Goal: Transaction & Acquisition: Purchase product/service

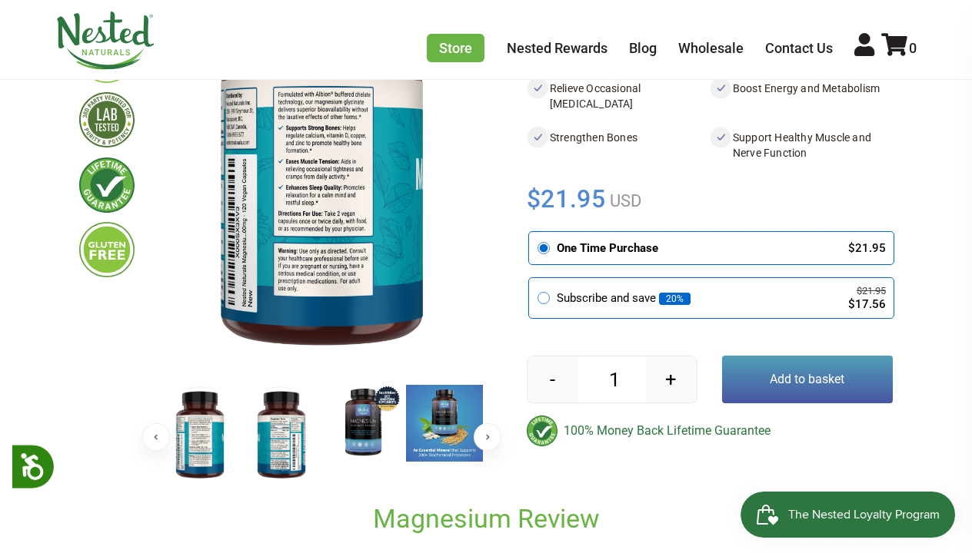
scroll to position [253, 0]
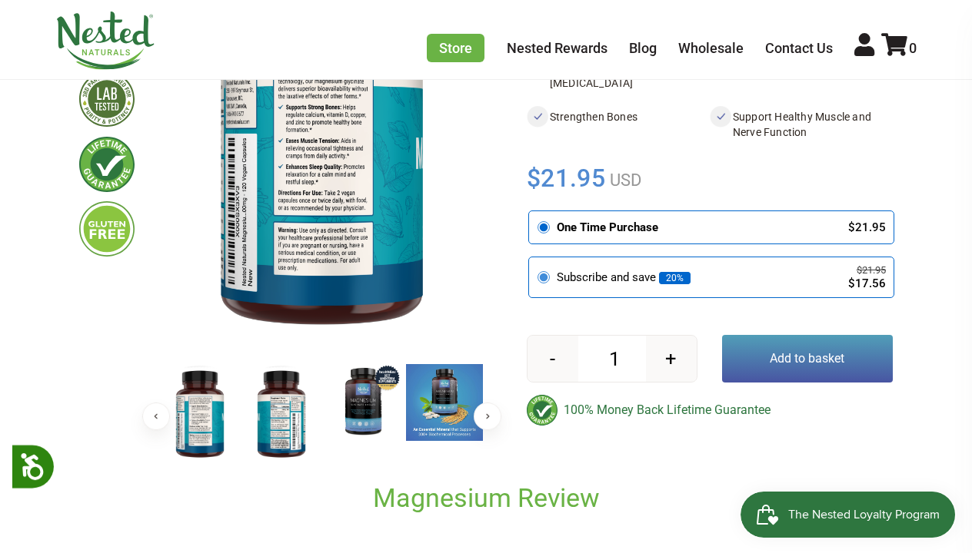
click at [547, 277] on circle at bounding box center [544, 278] width 8 height 8
click at [533, 260] on input "radio" at bounding box center [533, 260] width 0 height 0
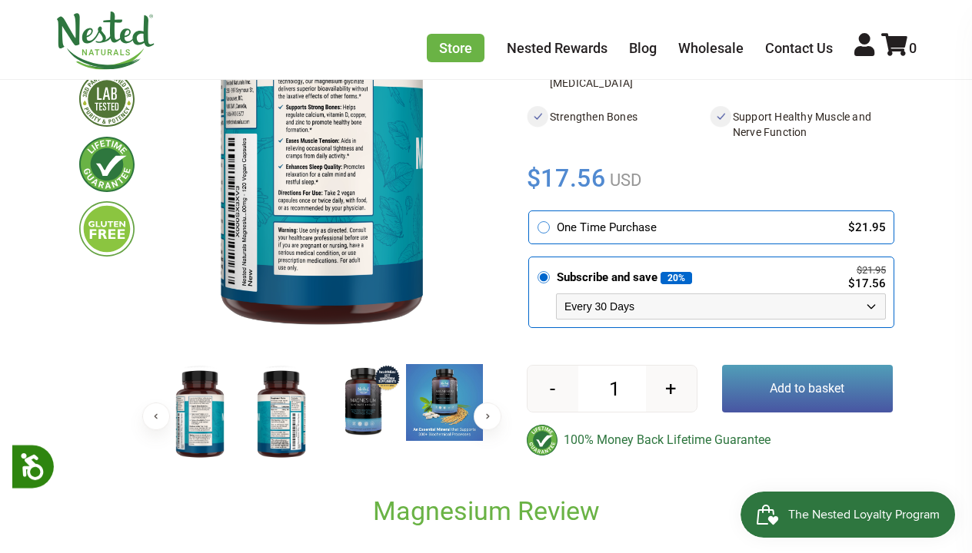
click at [369, 394] on img at bounding box center [362, 402] width 77 height 77
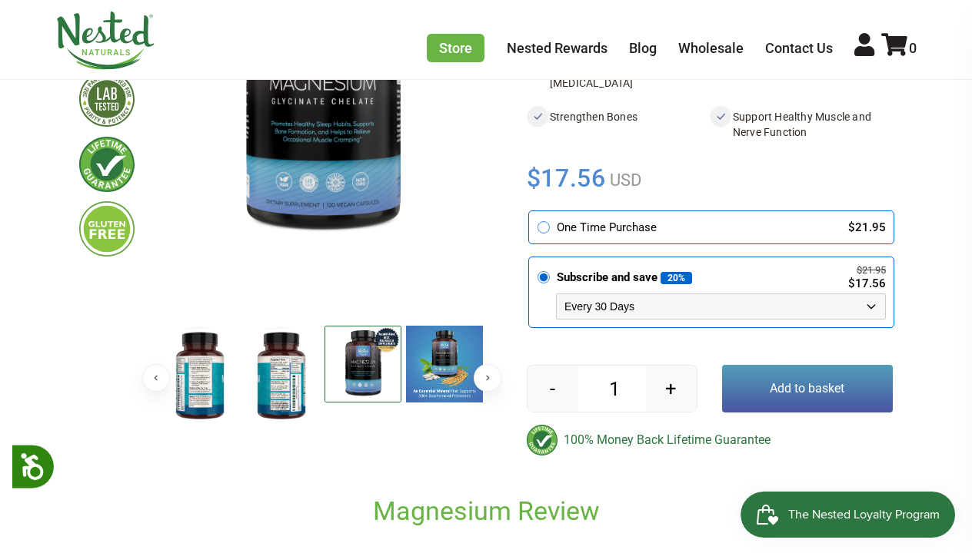
click at [474, 362] on img at bounding box center [444, 364] width 77 height 77
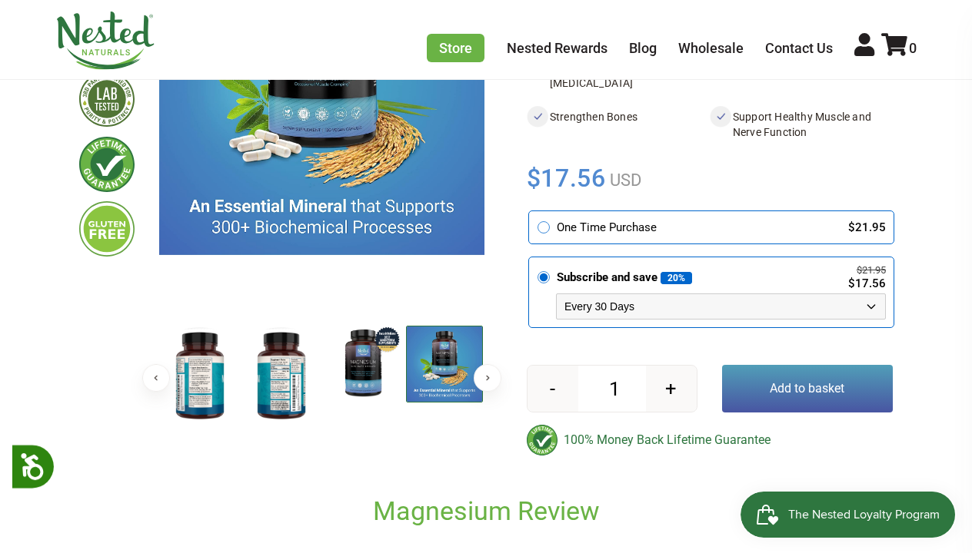
click at [277, 379] on img at bounding box center [281, 376] width 77 height 100
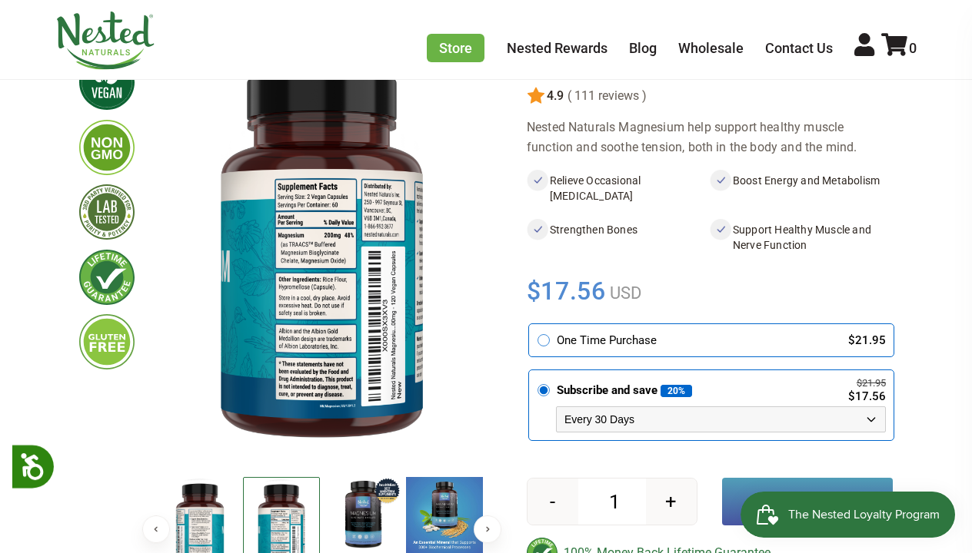
scroll to position [136, 0]
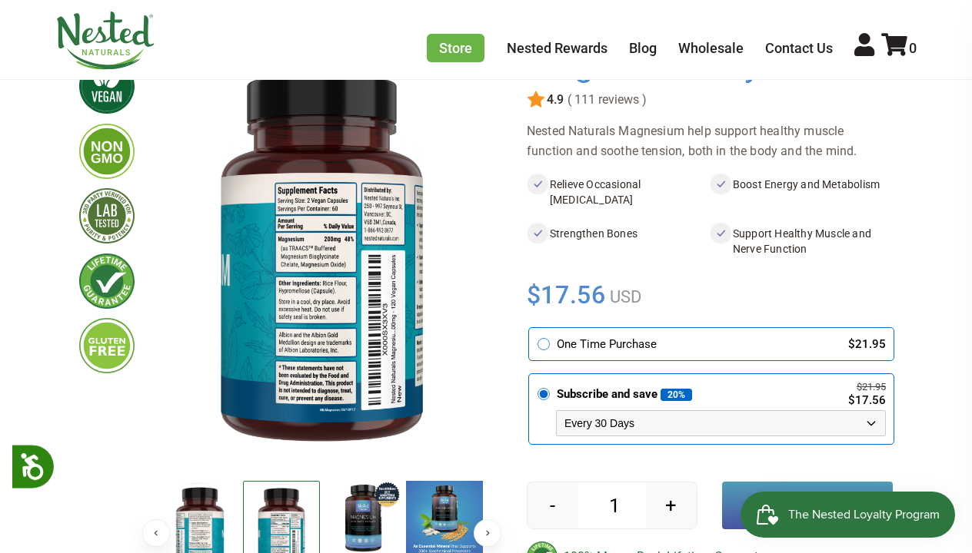
click at [356, 503] on img at bounding box center [362, 519] width 77 height 77
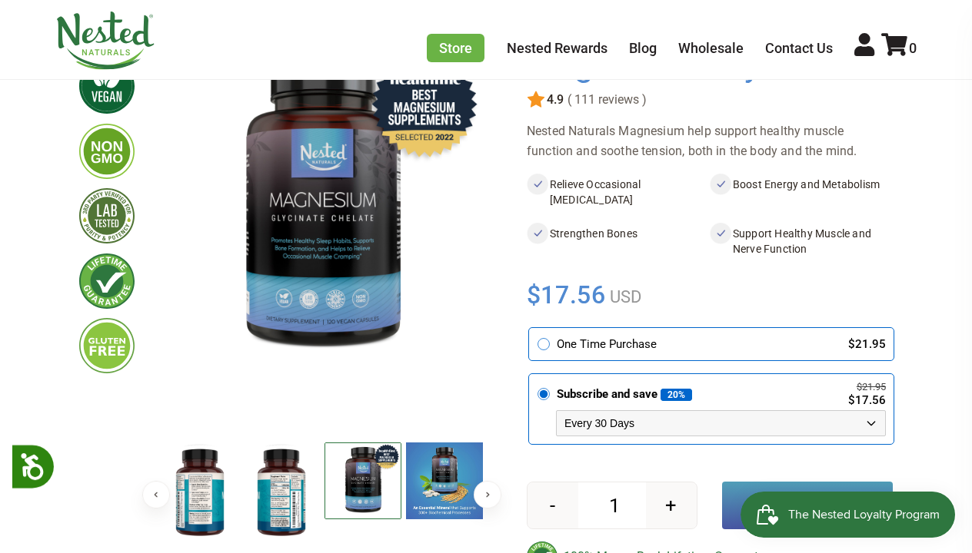
click at [424, 487] on img at bounding box center [444, 481] width 77 height 77
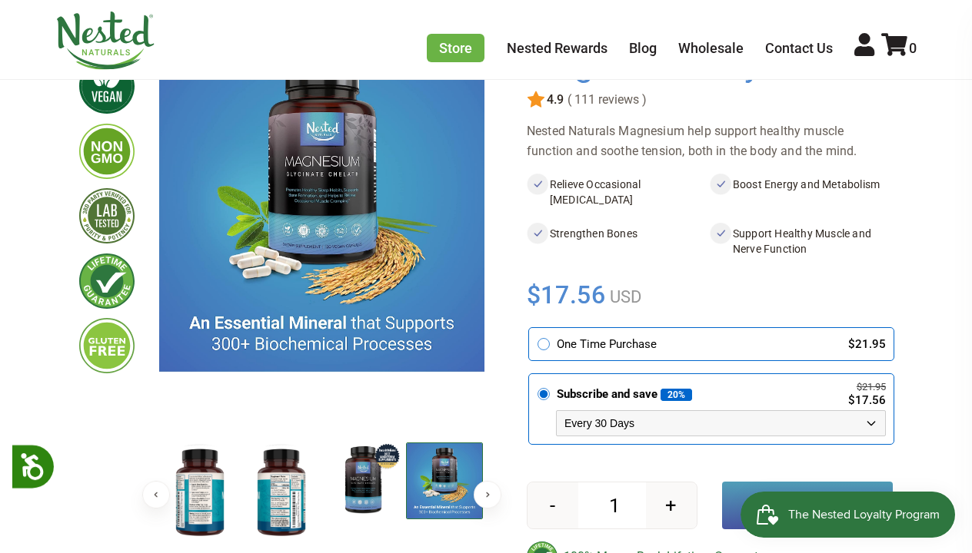
select select "1129873487"
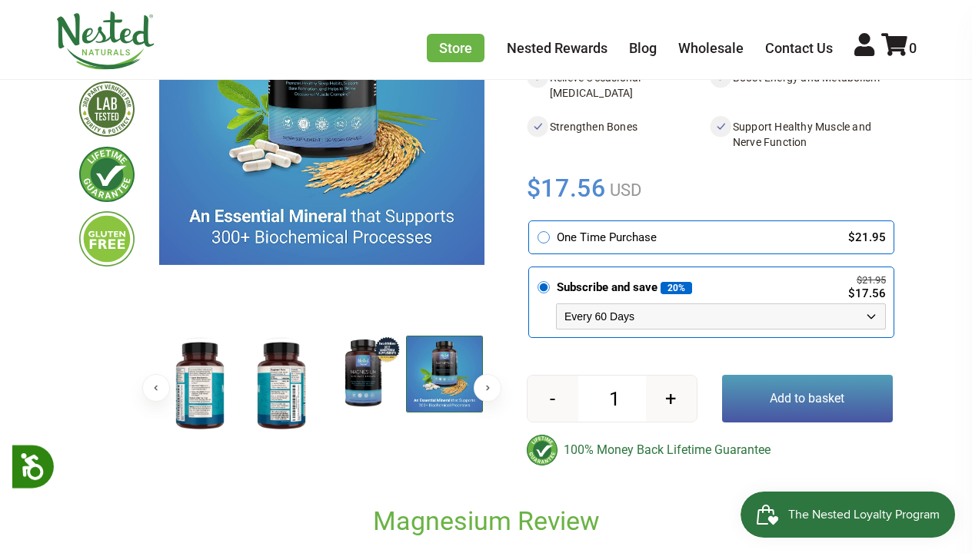
scroll to position [245, 0]
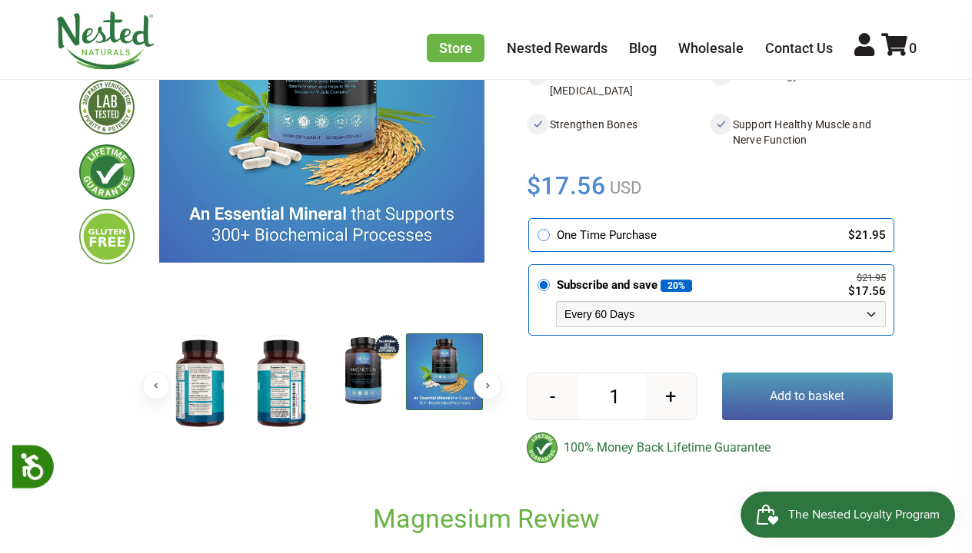
drag, startPoint x: 635, startPoint y: 427, endPoint x: 564, endPoint y: 2, distance: 430.9
